Goal: Information Seeking & Learning: Learn about a topic

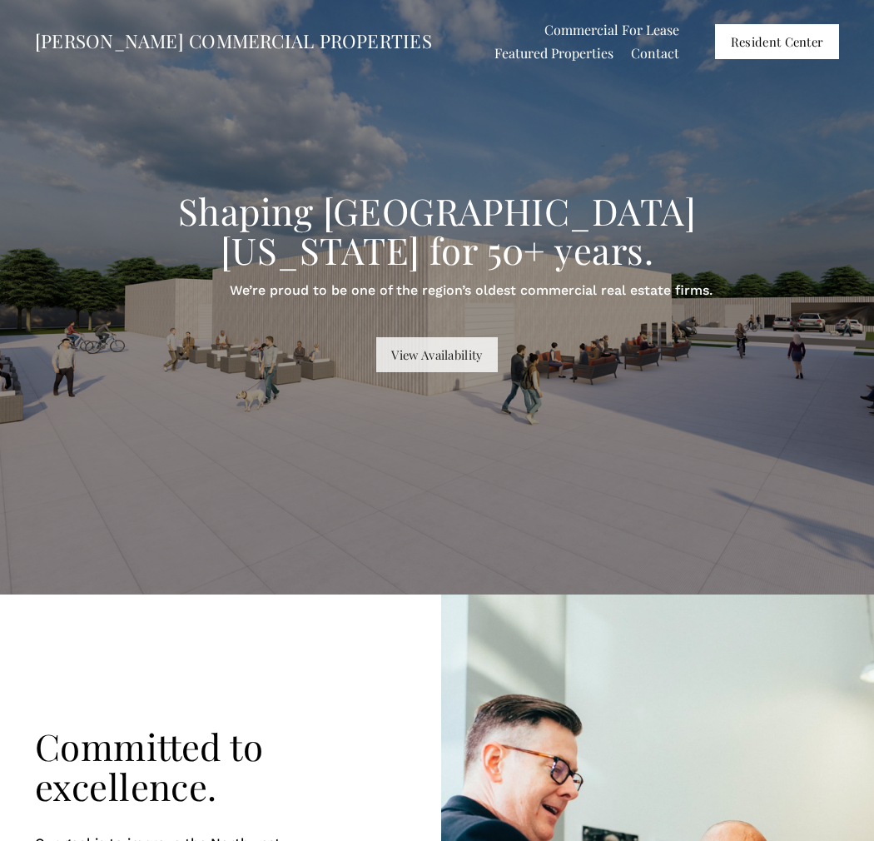
click at [440, 340] on link "View Availability" at bounding box center [437, 354] width 122 height 35
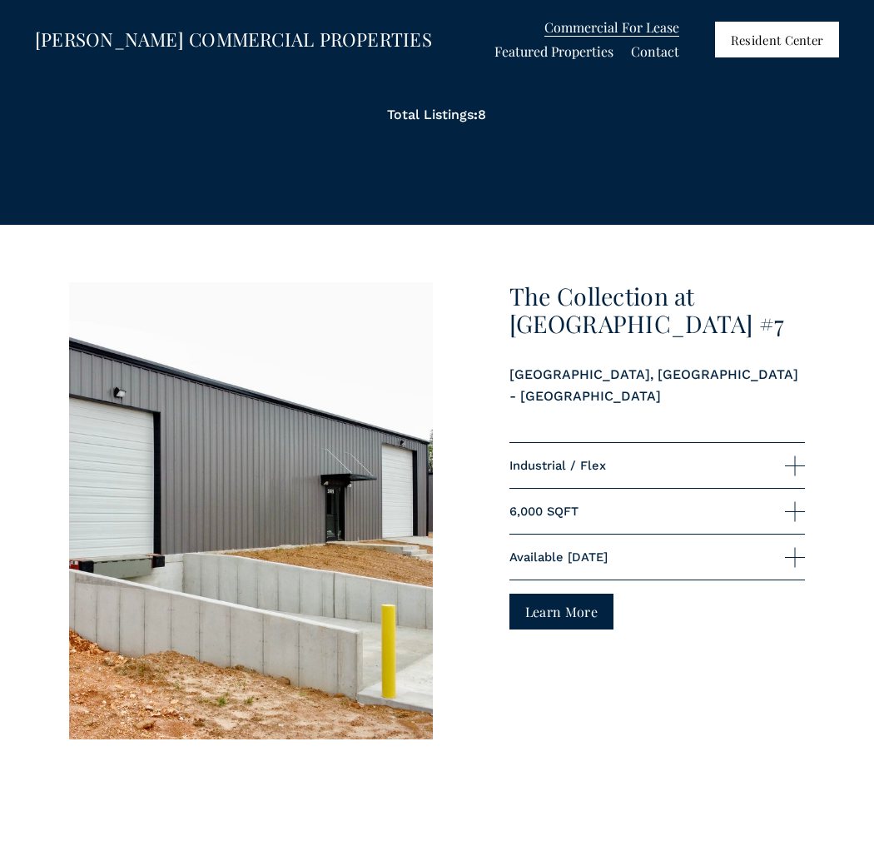
scroll to position [1282, 0]
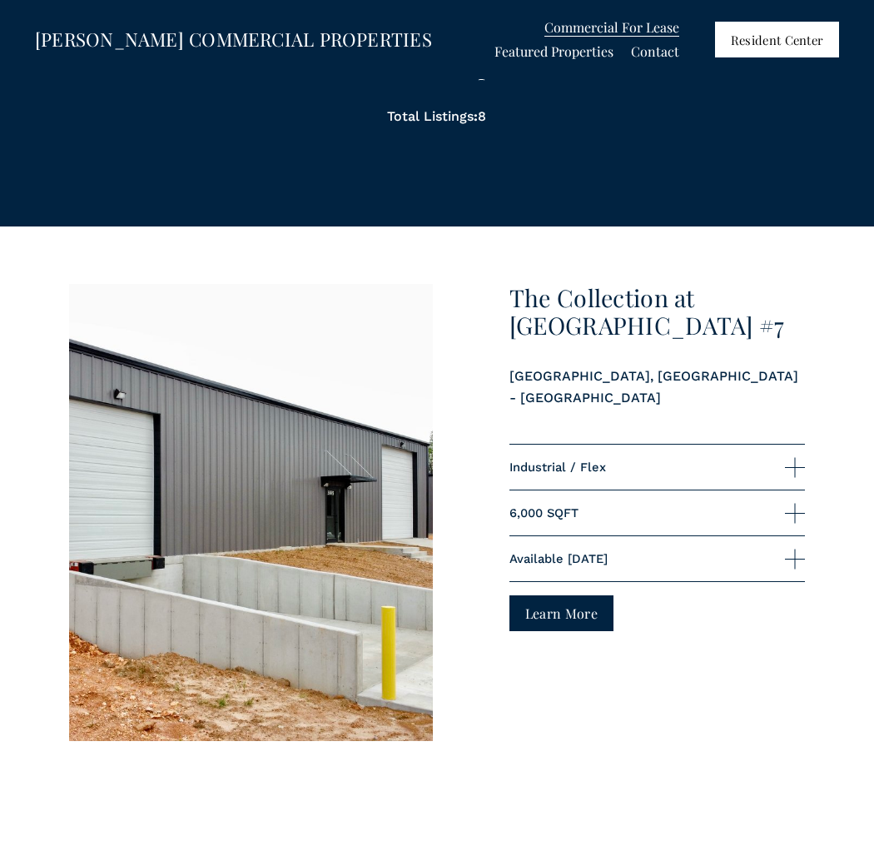
click at [560, 595] on link "Learn More" at bounding box center [561, 613] width 104 height 36
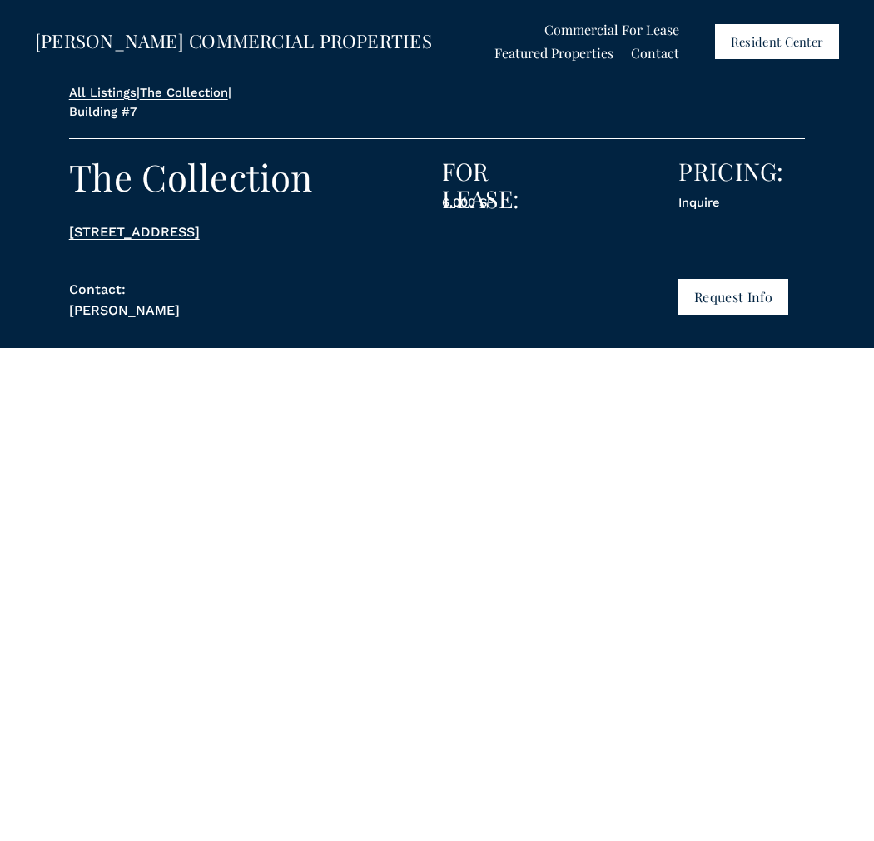
click at [96, 91] on link "All Listings" at bounding box center [102, 92] width 67 height 15
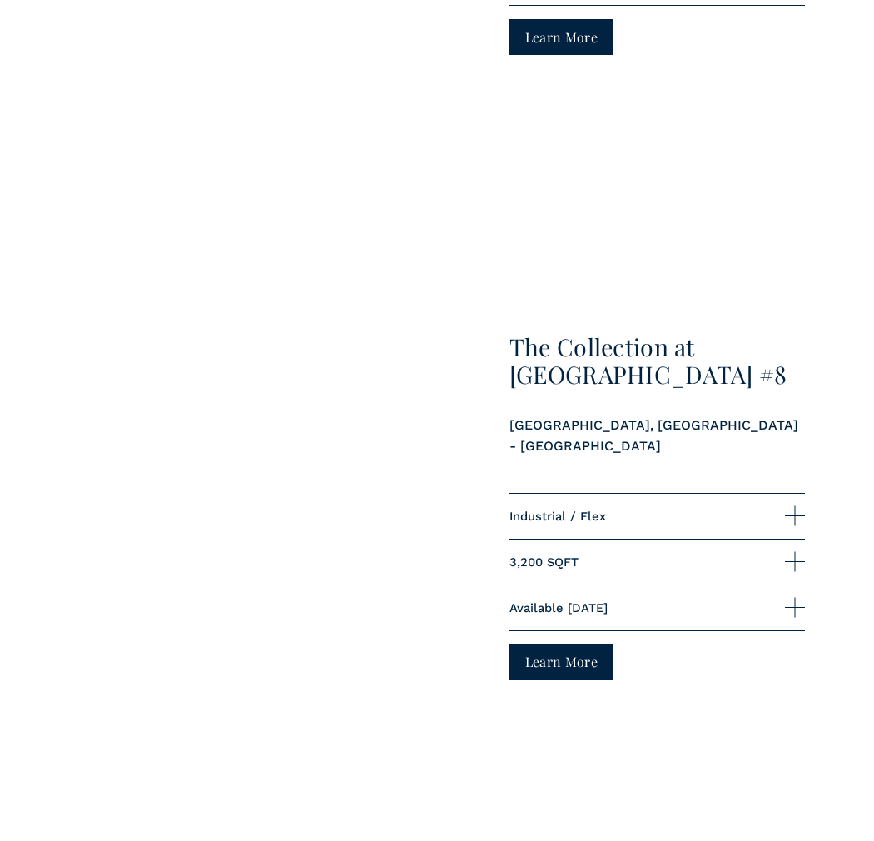
scroll to position [1869, 0]
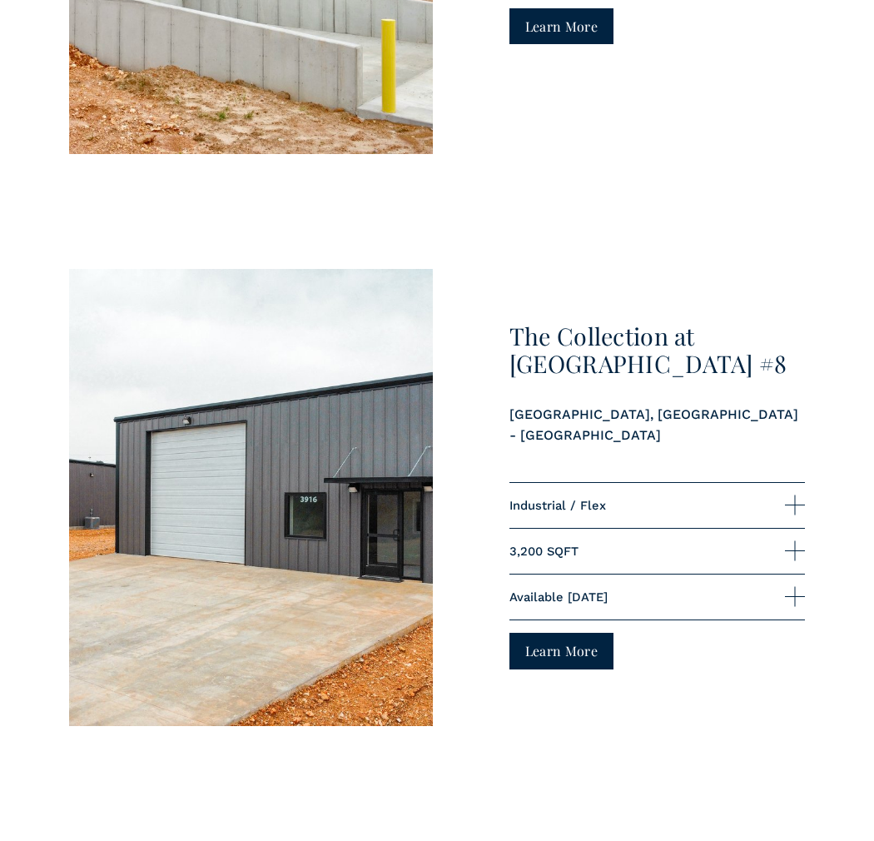
click at [570, 633] on link "Learn More" at bounding box center [561, 651] width 104 height 36
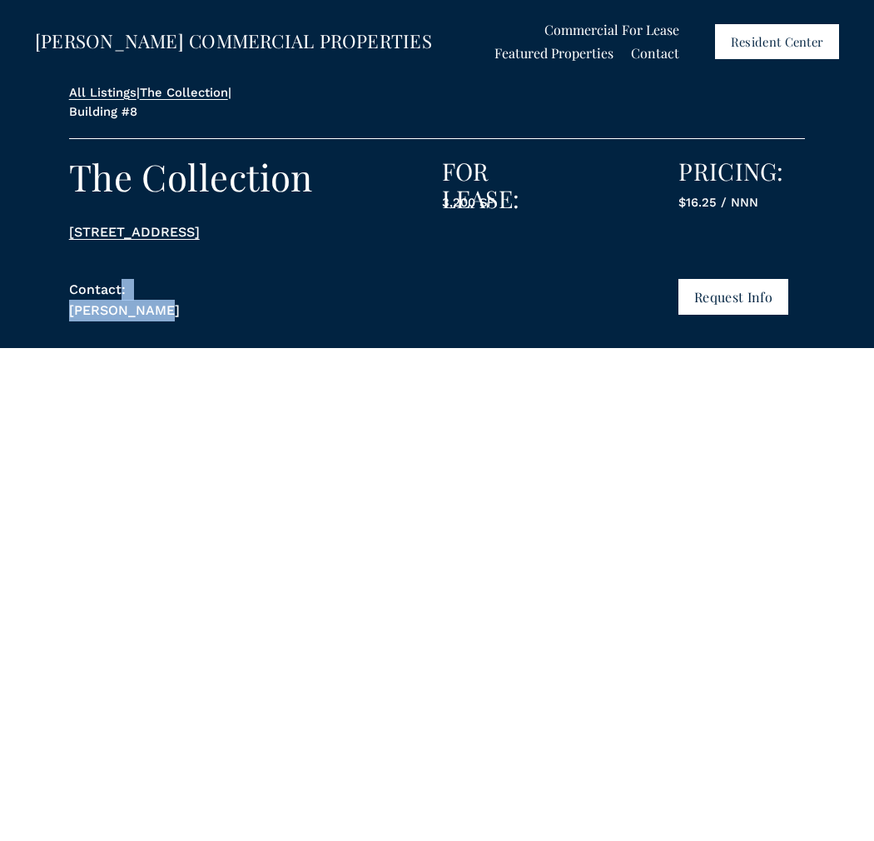
drag, startPoint x: 118, startPoint y: 310, endPoint x: 212, endPoint y: 307, distance: 94.1
click at [212, 307] on p "Contact: Patrick Keenan" at bounding box center [149, 300] width 161 height 42
click at [237, 308] on div "All Listings | The Collection | Building #8 The Collection 3916 N Basalt Ln, Fa…" at bounding box center [437, 215] width 874 height 265
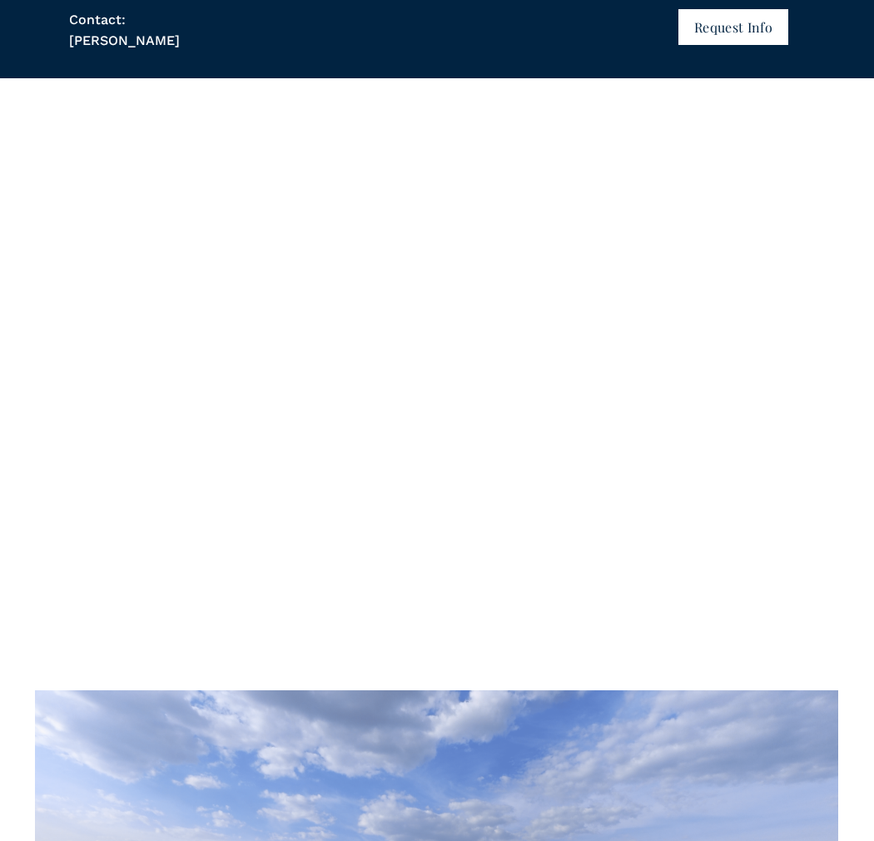
scroll to position [266, 0]
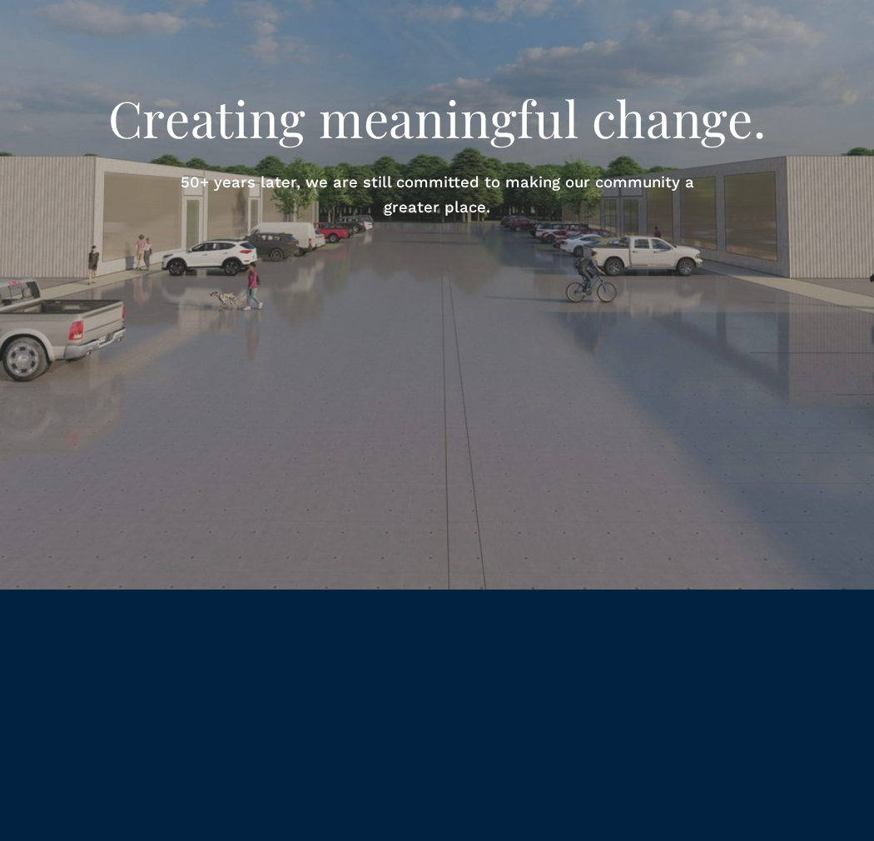
scroll to position [2120, 0]
